Goal: Task Accomplishment & Management: Use online tool/utility

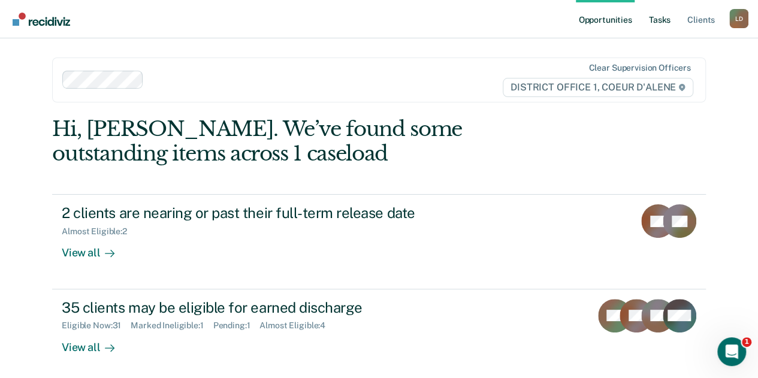
click at [659, 19] on link "Tasks" at bounding box center [660, 19] width 26 height 38
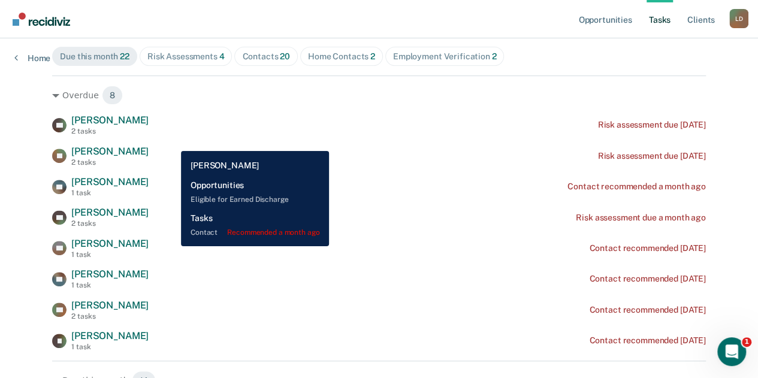
scroll to position [120, 0]
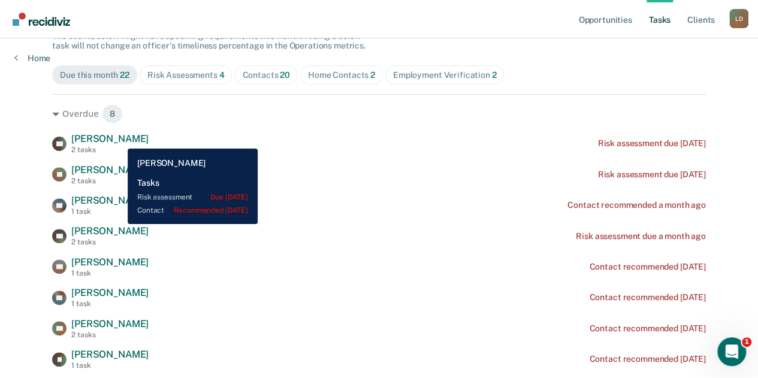
click at [119, 140] on span "[PERSON_NAME]" at bounding box center [109, 138] width 77 height 11
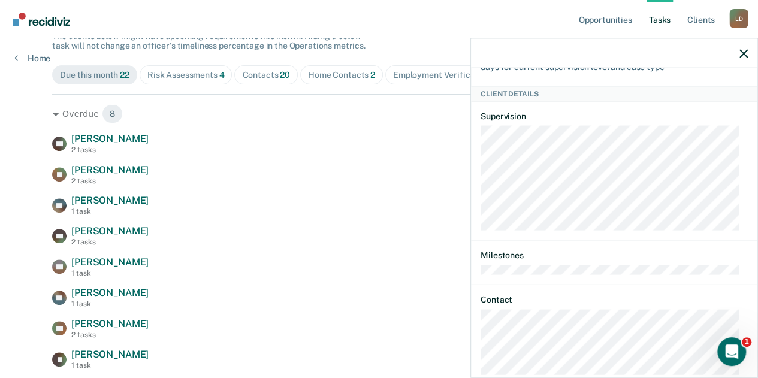
scroll to position [212, 0]
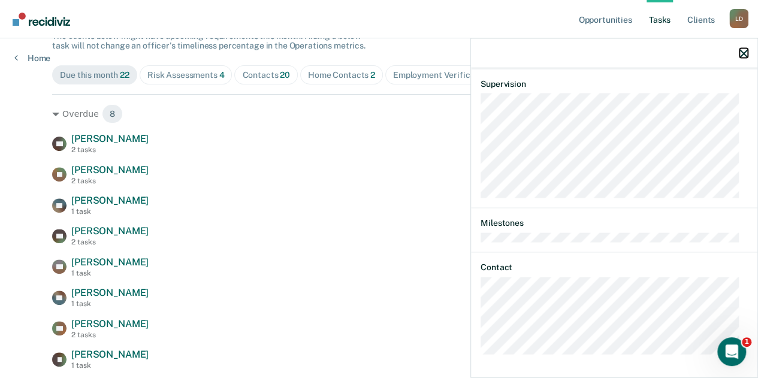
click at [743, 53] on icon "button" at bounding box center [744, 53] width 8 height 8
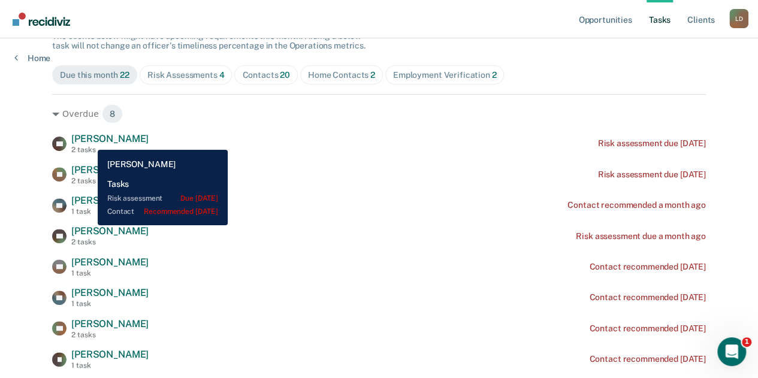
click at [89, 141] on span "[PERSON_NAME]" at bounding box center [109, 138] width 77 height 11
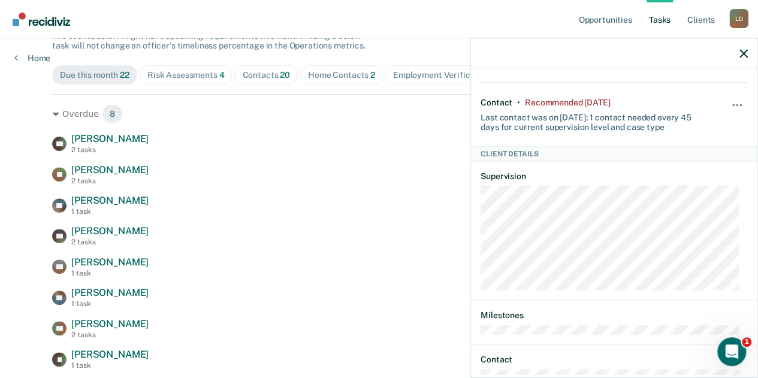
scroll to position [0, 0]
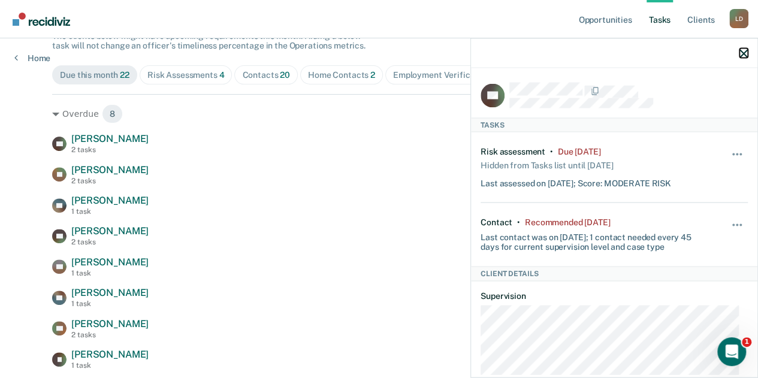
click at [743, 52] on icon "button" at bounding box center [744, 53] width 8 height 8
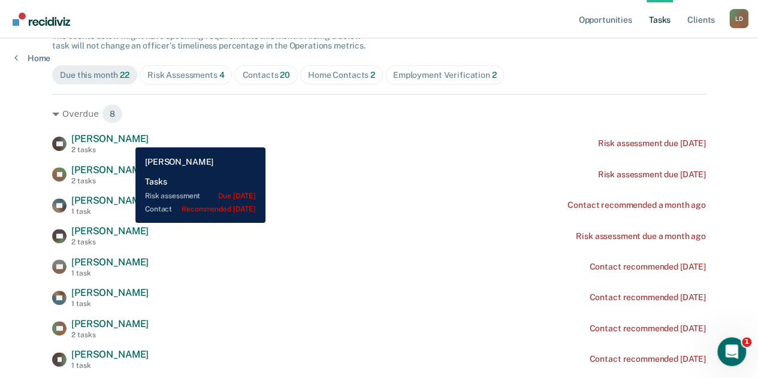
click at [126, 138] on span "[PERSON_NAME]" at bounding box center [109, 138] width 77 height 11
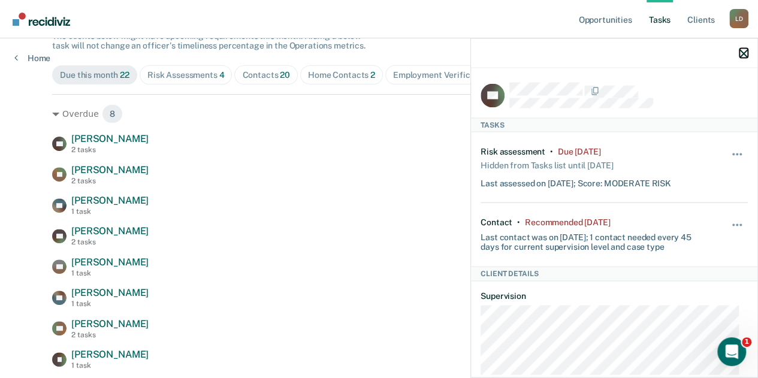
click at [741, 54] on icon "button" at bounding box center [744, 53] width 8 height 8
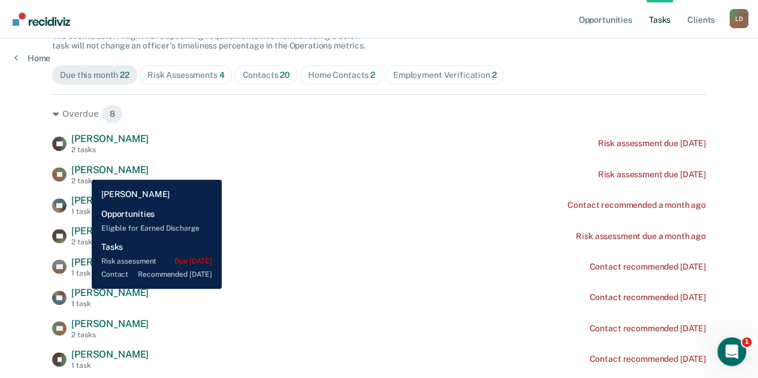
click at [83, 171] on span "[PERSON_NAME]" at bounding box center [109, 169] width 77 height 11
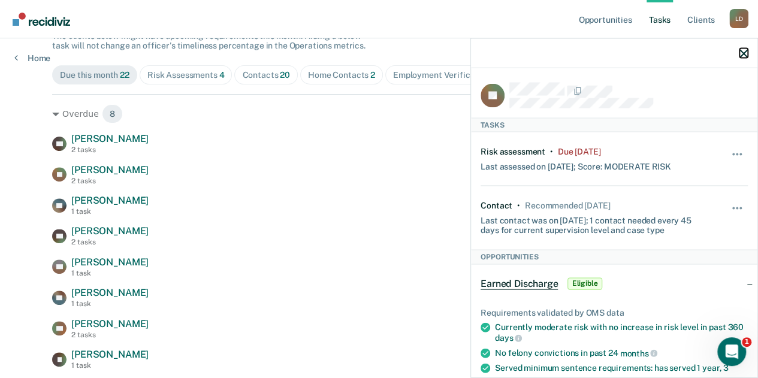
click at [744, 53] on icon "button" at bounding box center [744, 53] width 8 height 8
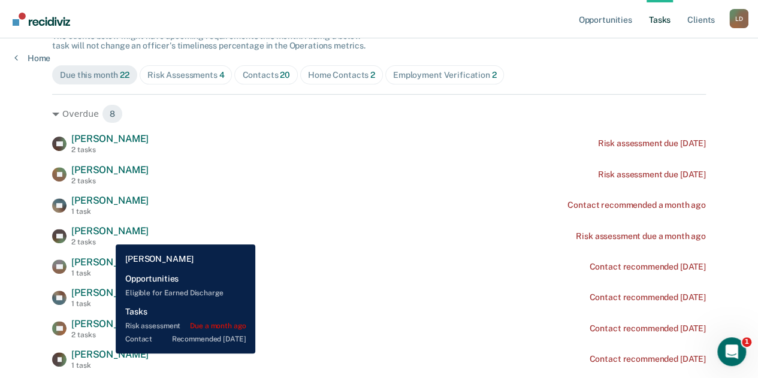
click at [107, 236] on span "[PERSON_NAME]" at bounding box center [109, 230] width 77 height 11
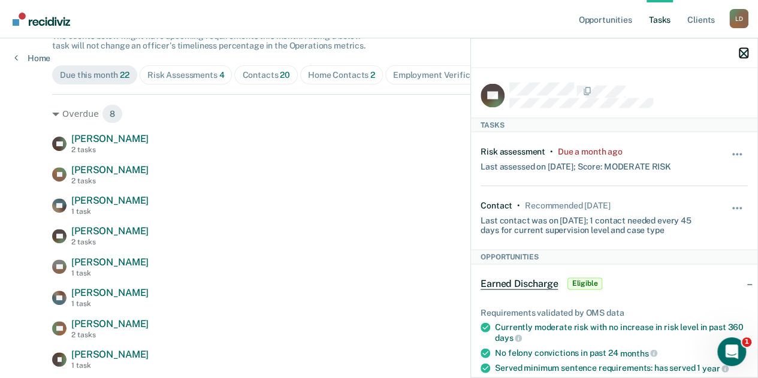
click at [744, 53] on icon "button" at bounding box center [744, 53] width 8 height 8
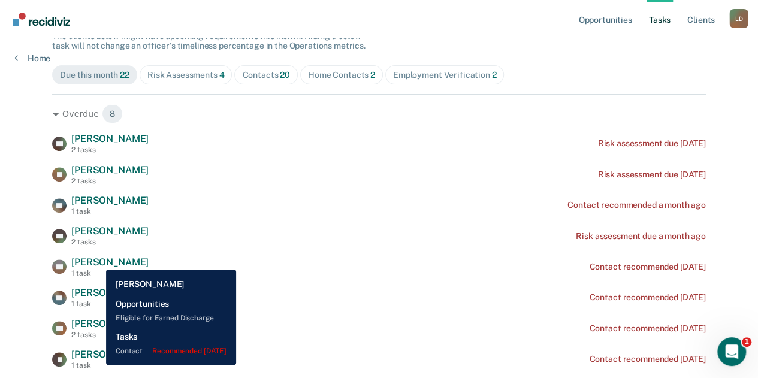
click at [97, 261] on span "[PERSON_NAME]" at bounding box center [109, 261] width 77 height 11
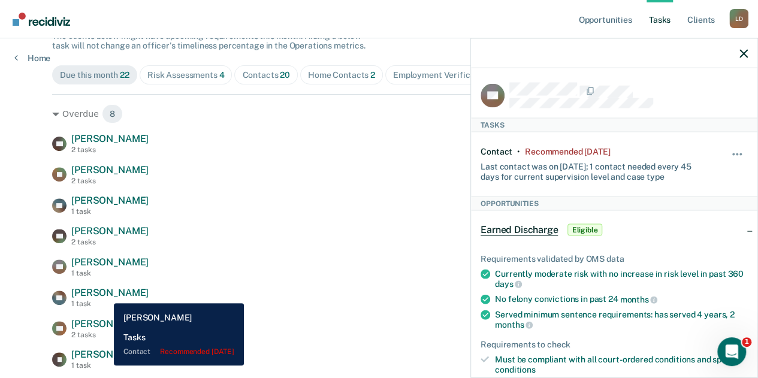
click at [105, 294] on span "[PERSON_NAME]" at bounding box center [109, 292] width 77 height 11
